Goal: Task Accomplishment & Management: Manage account settings

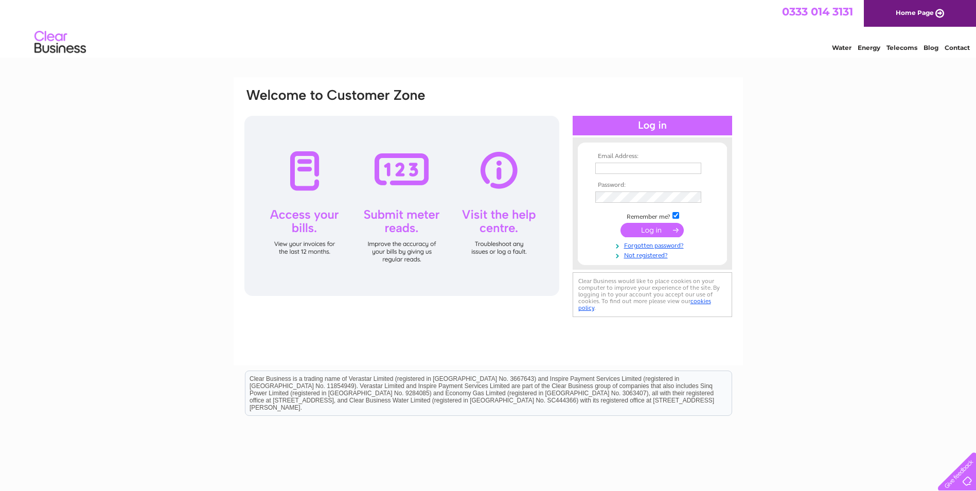
type input "[EMAIL_ADDRESS][DOMAIN_NAME]"
click at [657, 226] on input "submit" at bounding box center [651, 230] width 63 height 14
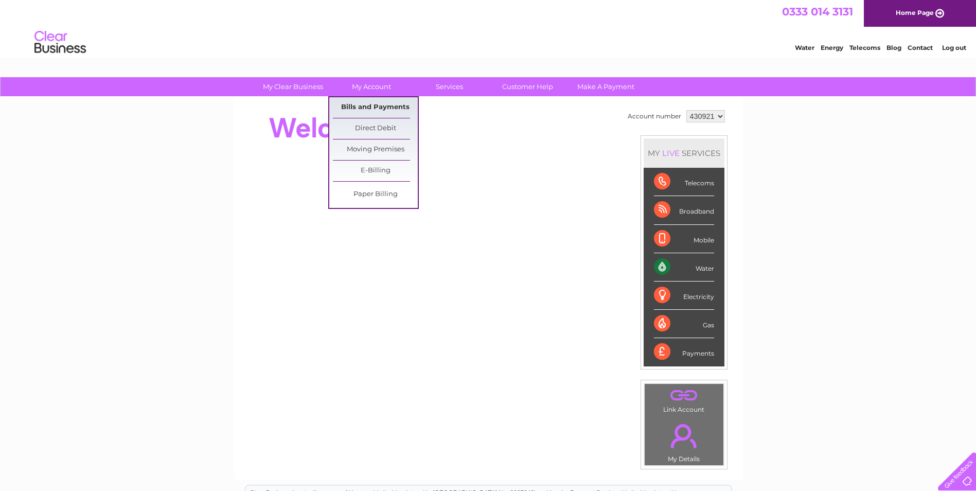
click at [374, 103] on link "Bills and Payments" at bounding box center [375, 107] width 85 height 21
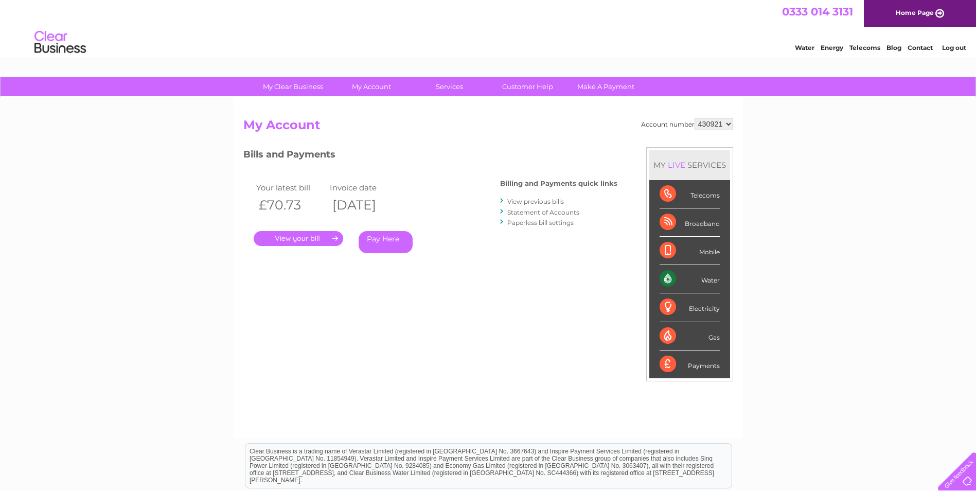
click at [299, 238] on link "." at bounding box center [298, 238] width 89 height 15
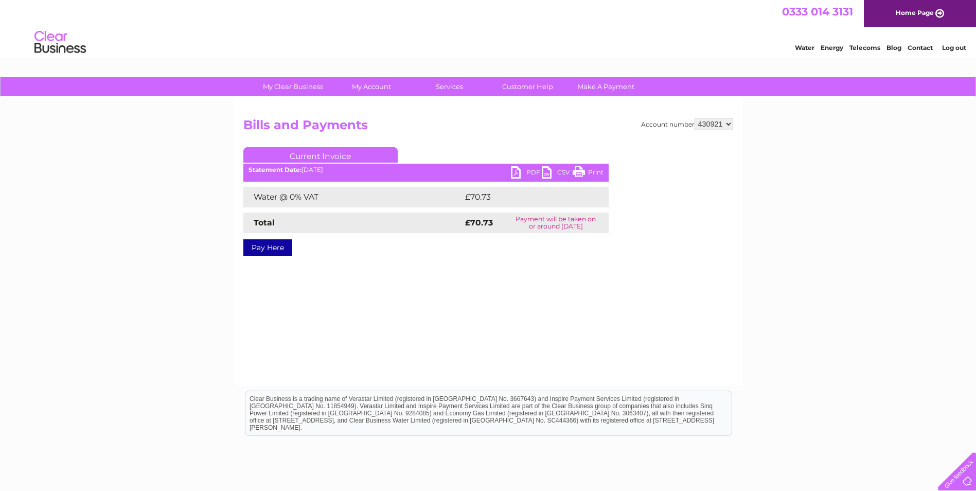
click at [529, 169] on link "PDF" at bounding box center [526, 173] width 31 height 15
